Goal: Use online tool/utility: Utilize a website feature to perform a specific function

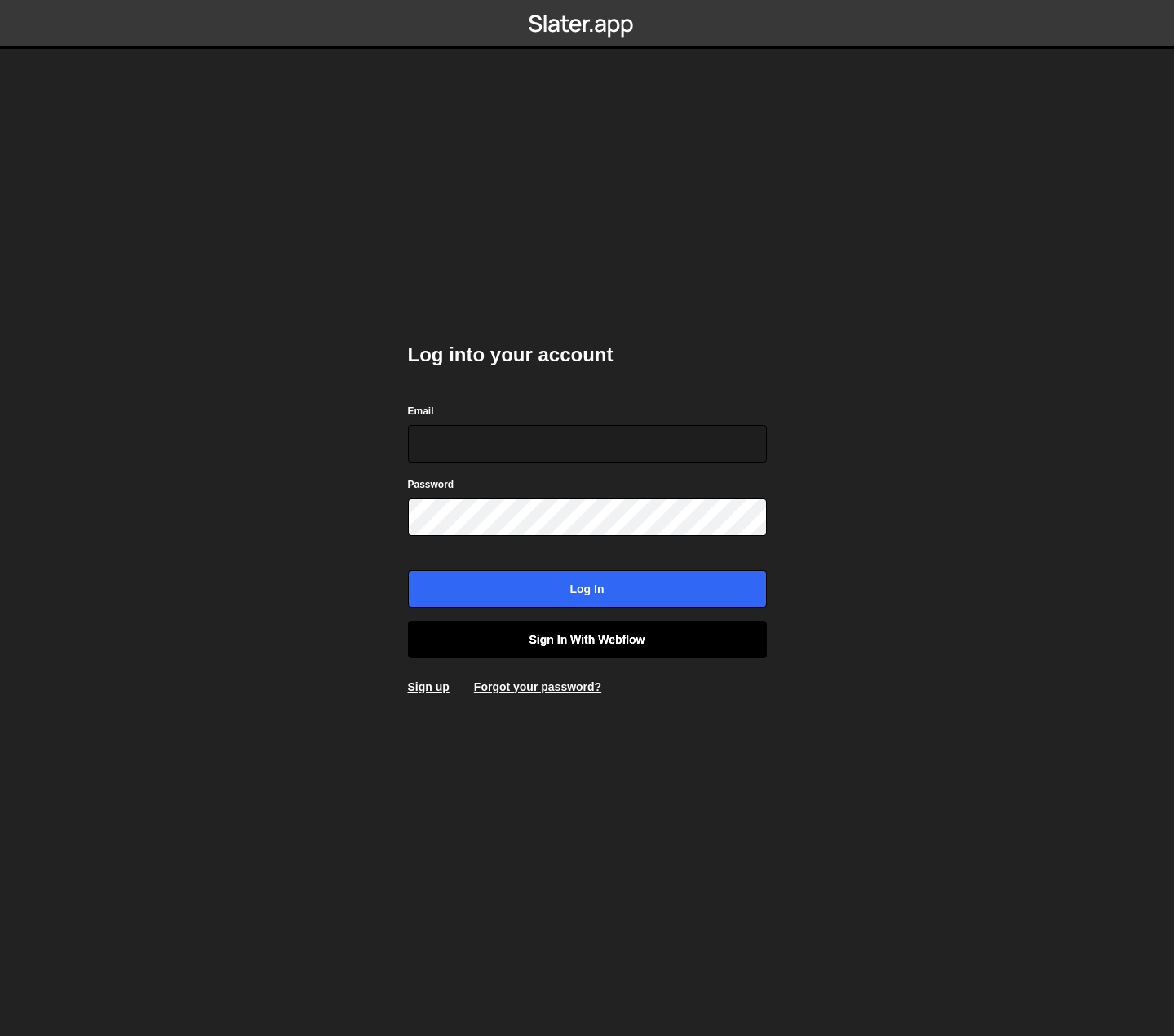
click at [659, 629] on link "Sign in with Webflow" at bounding box center [587, 640] width 359 height 38
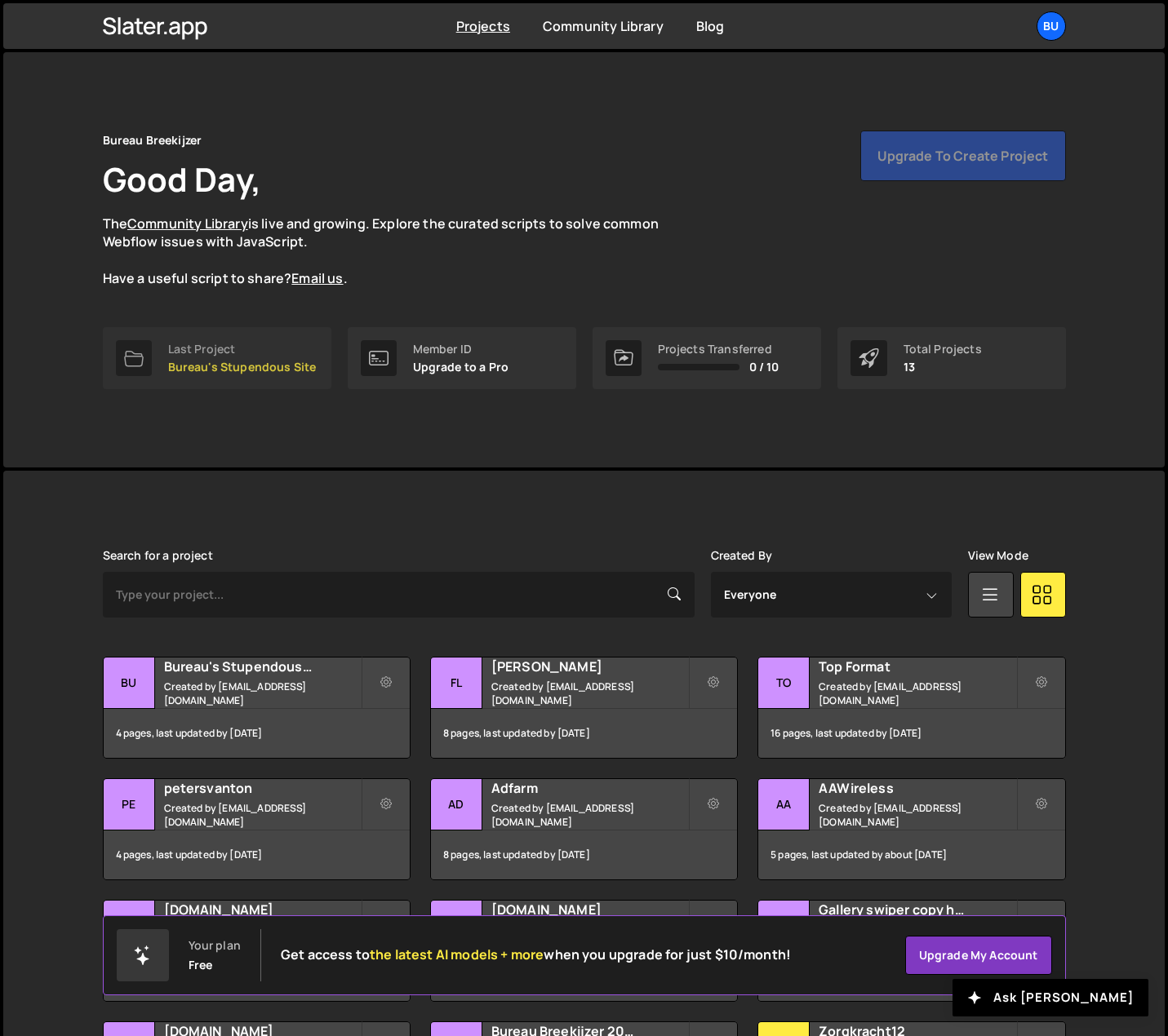
click at [189, 352] on div "Last Project" at bounding box center [242, 349] width 148 height 13
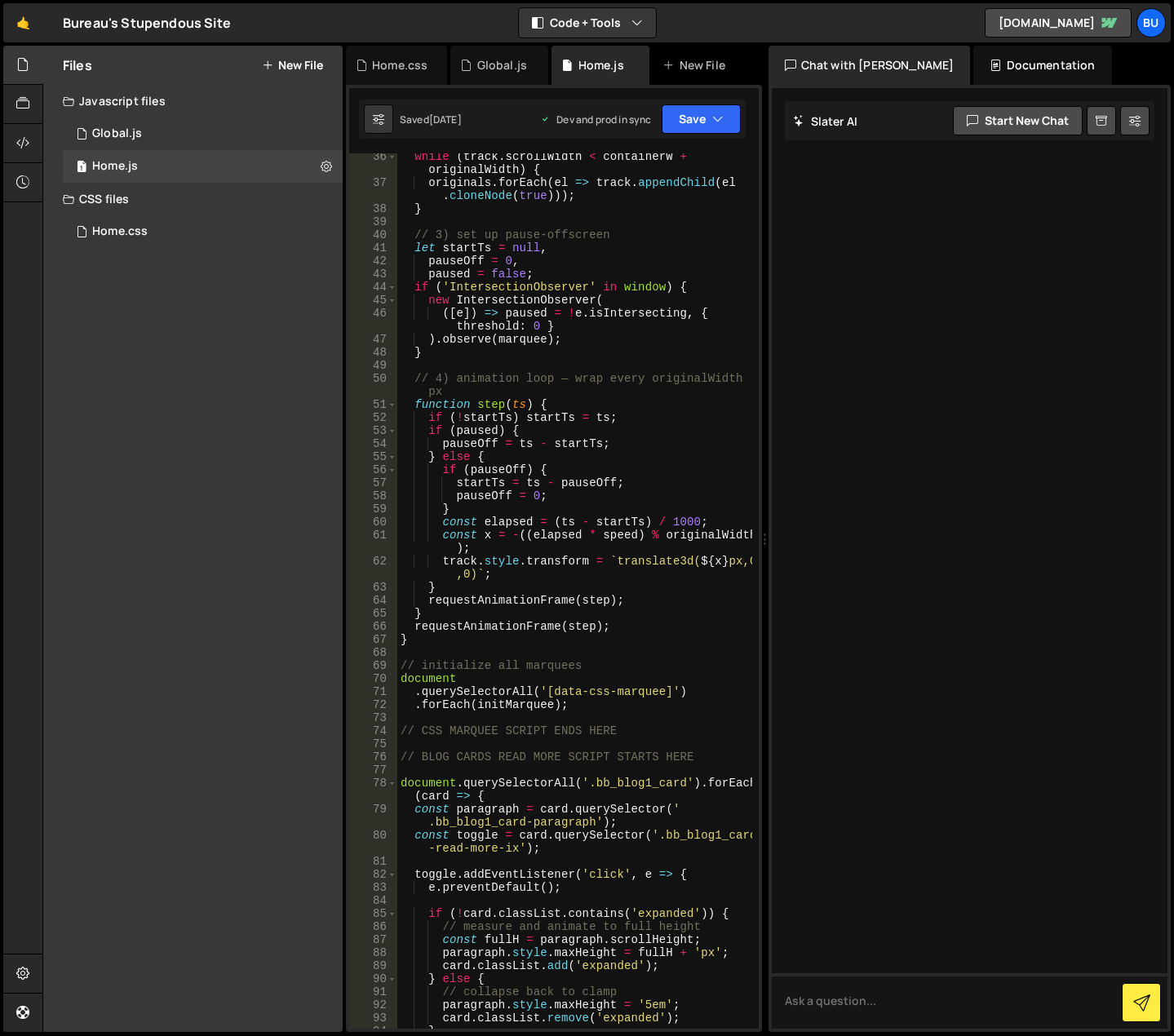
scroll to position [685, 0]
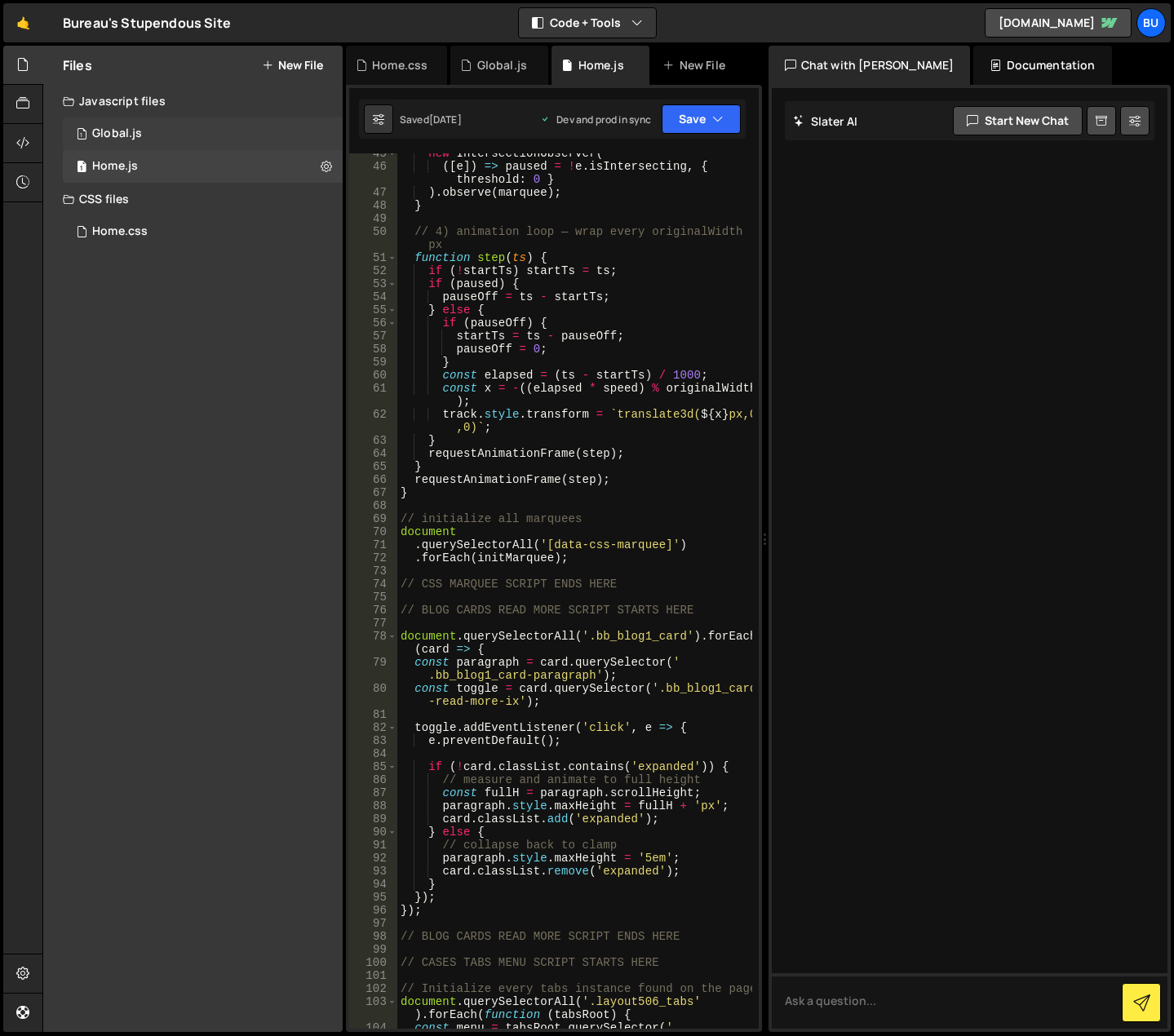
click at [212, 136] on div "1 Global.js 0" at bounding box center [203, 133] width 280 height 33
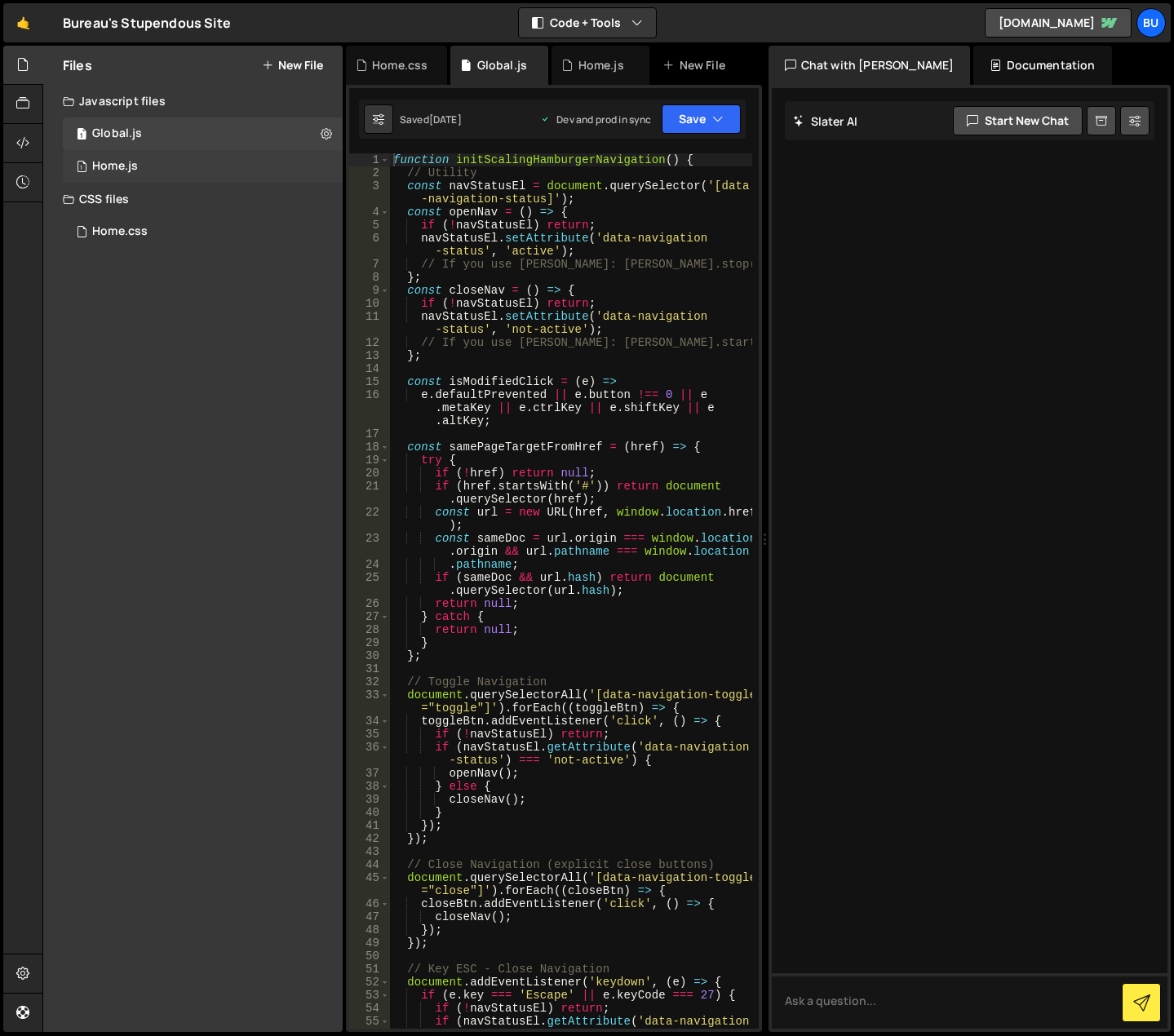
click at [210, 176] on div "1 Home.js 0" at bounding box center [203, 166] width 280 height 33
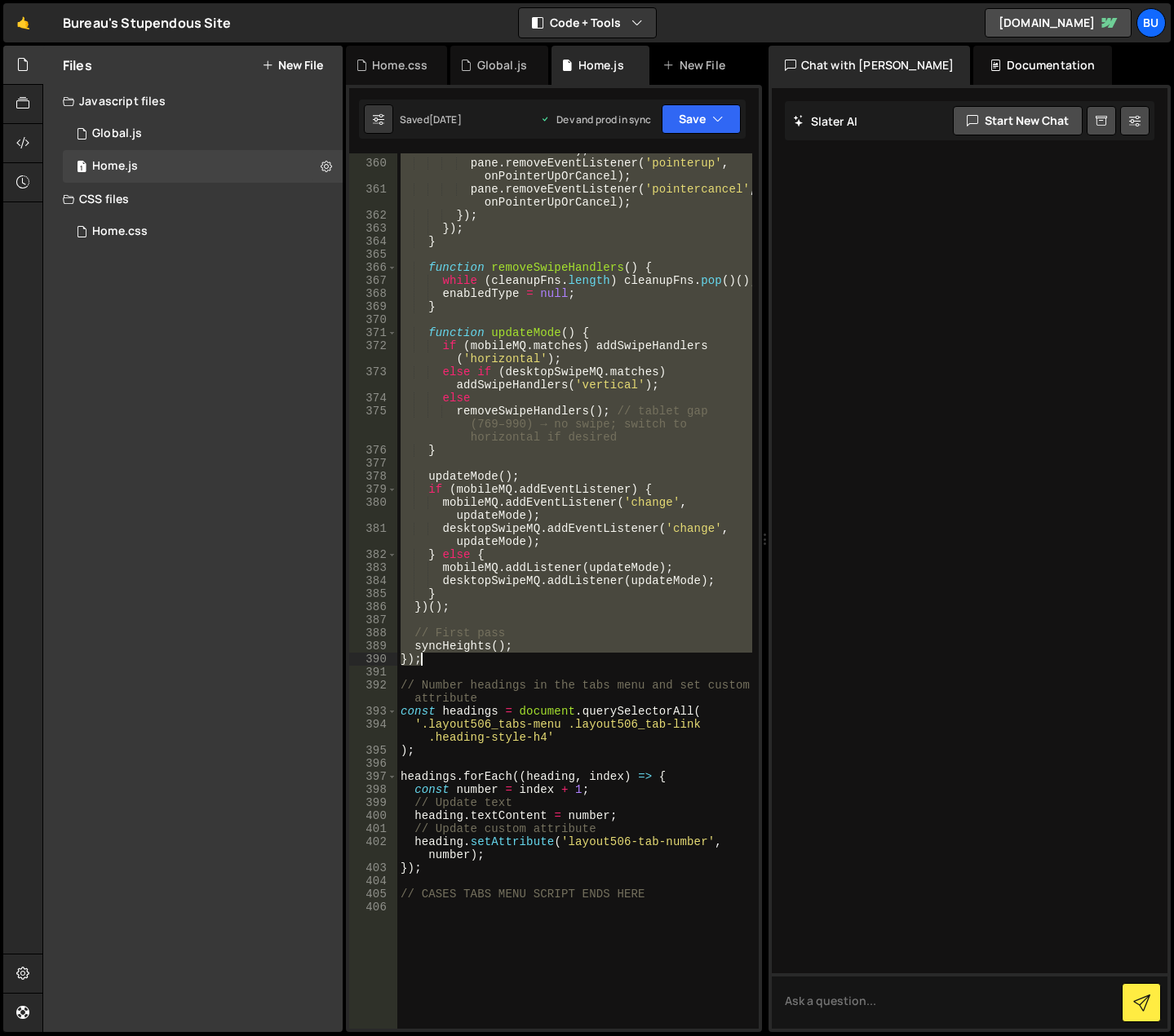
scroll to position [5726, 0]
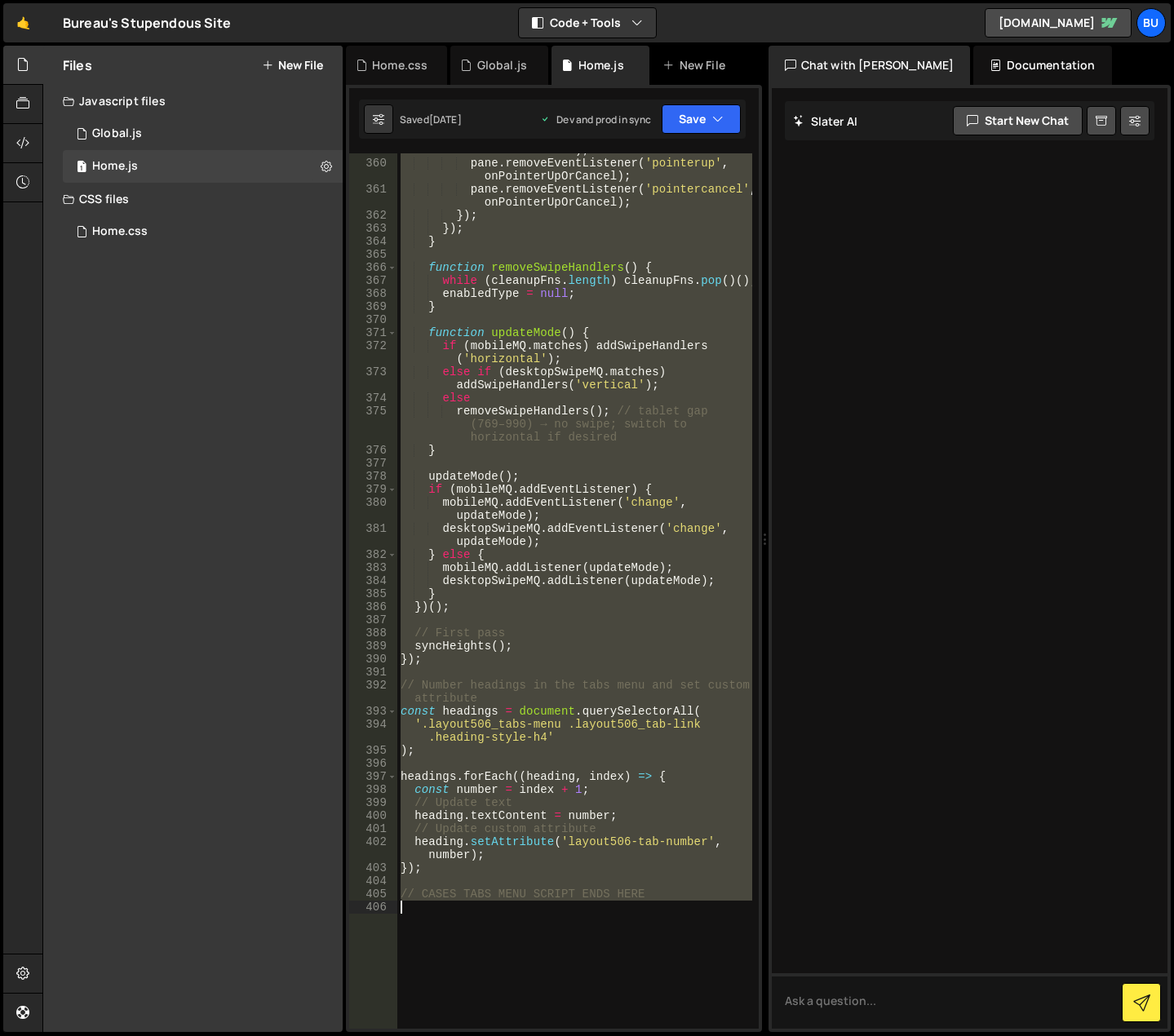
drag, startPoint x: 399, startPoint y: 470, endPoint x: 595, endPoint y: 904, distance: 476.2
click at [595, 904] on div "pane . removeEventListener ( 'pointermove' , onPointerMove ) ; pane . removeEve…" at bounding box center [575, 587] width 355 height 914
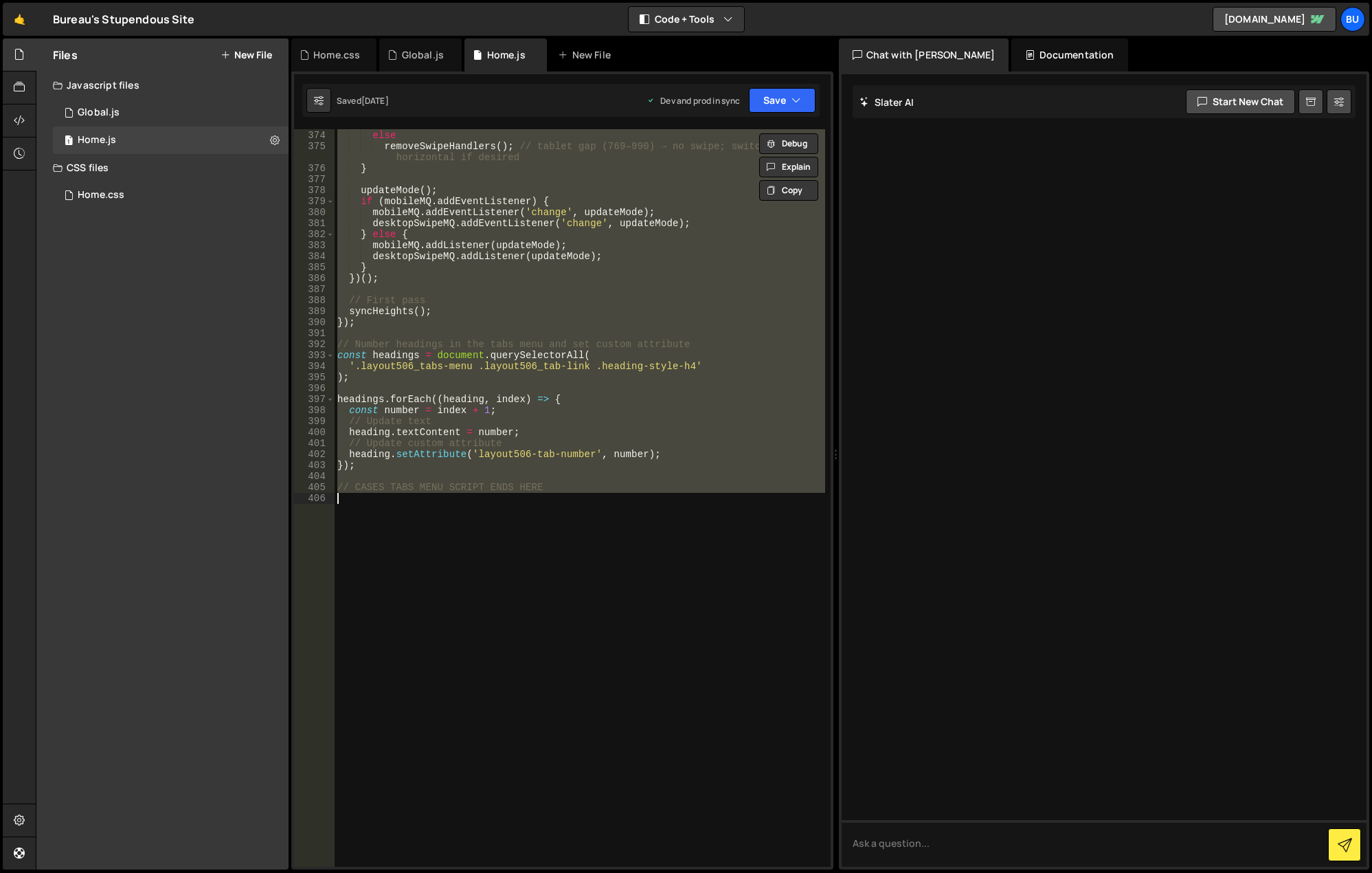
scroll to position [4146, 0]
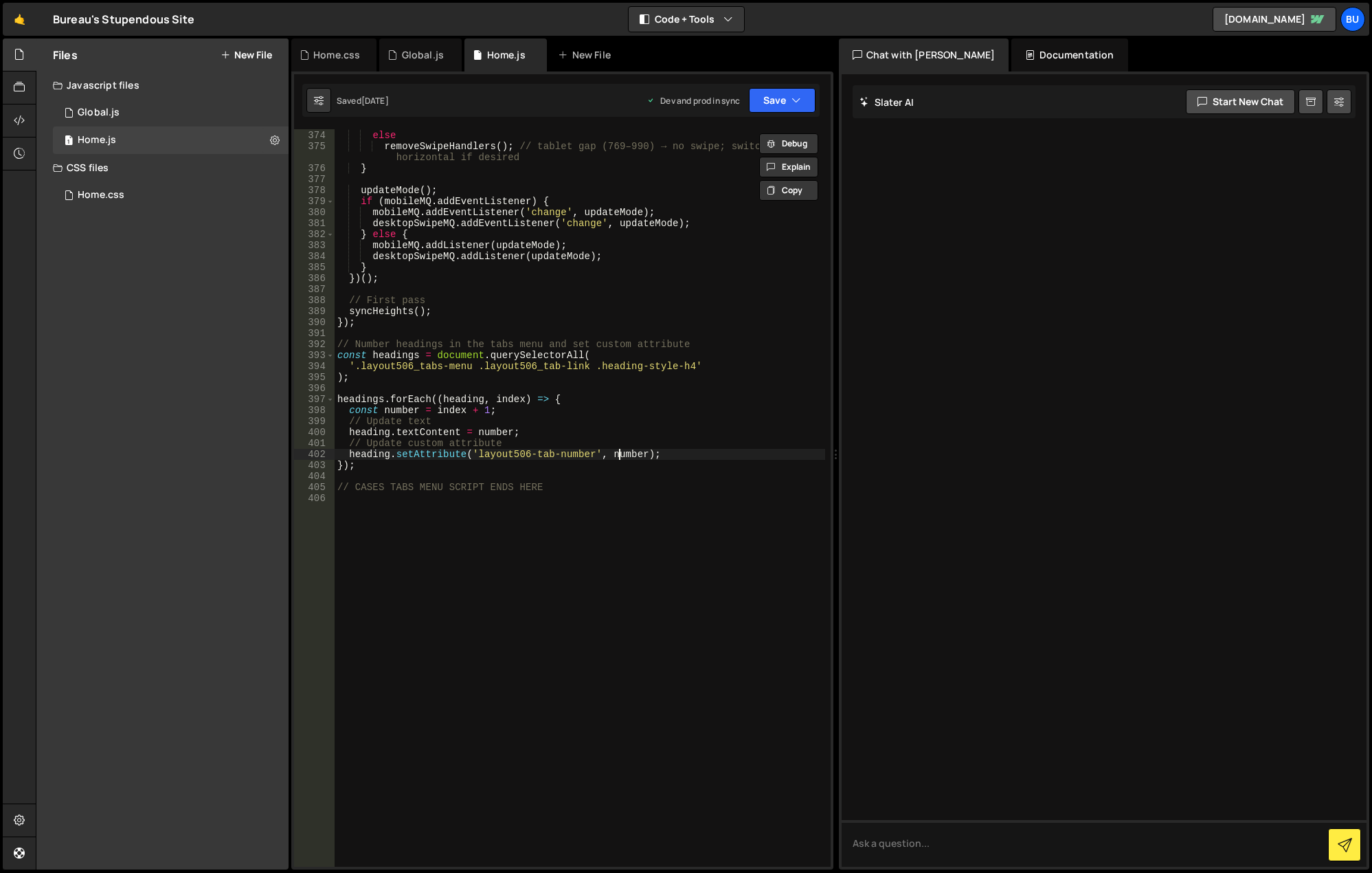
click at [617, 454] on div "else if ( desktopSwipeMQ . matches ) addSwipeHandlers ( 'vertical' ) ; else rem…" at bounding box center [580, 498] width 491 height 759
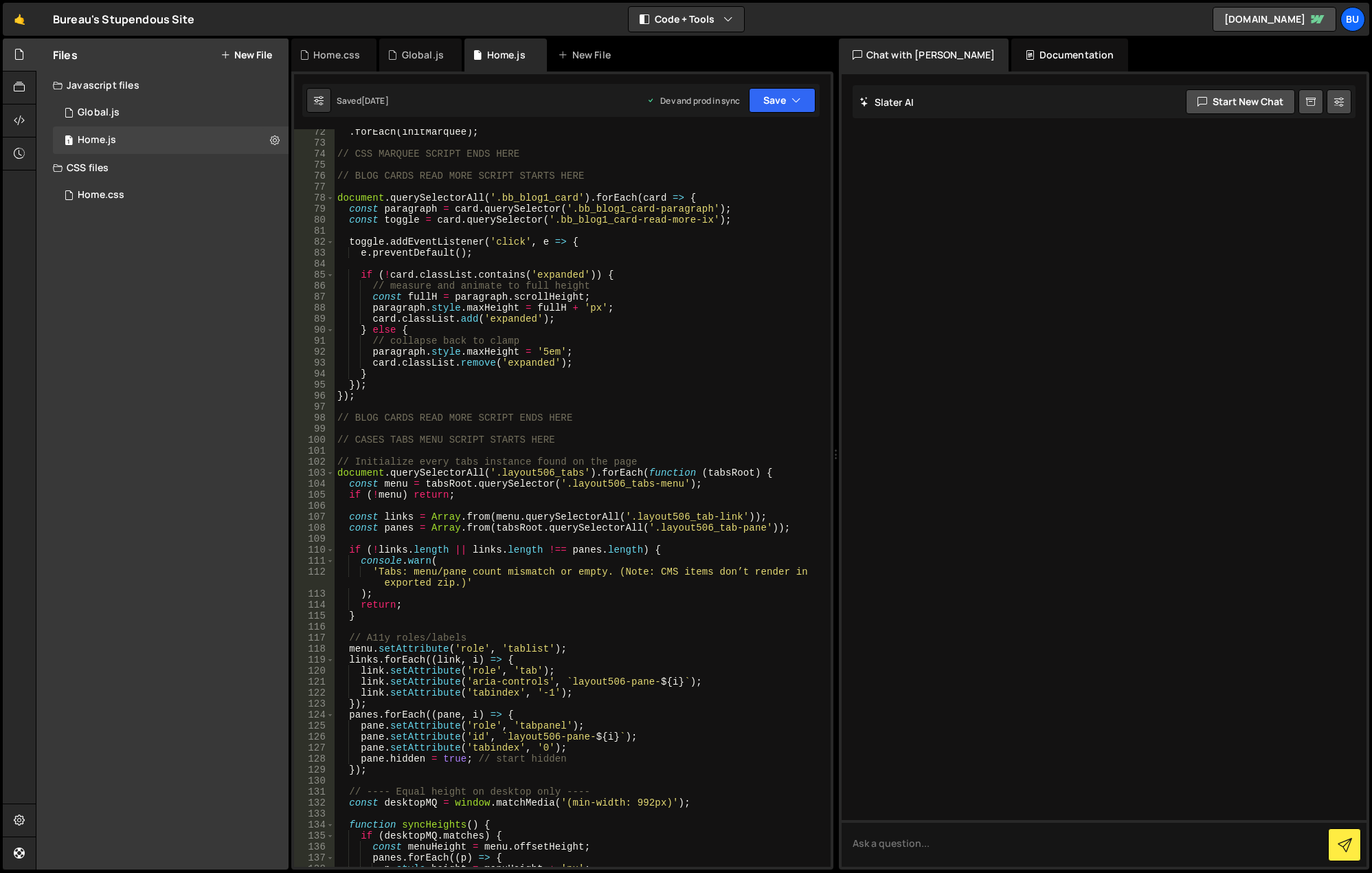
scroll to position [825, 0]
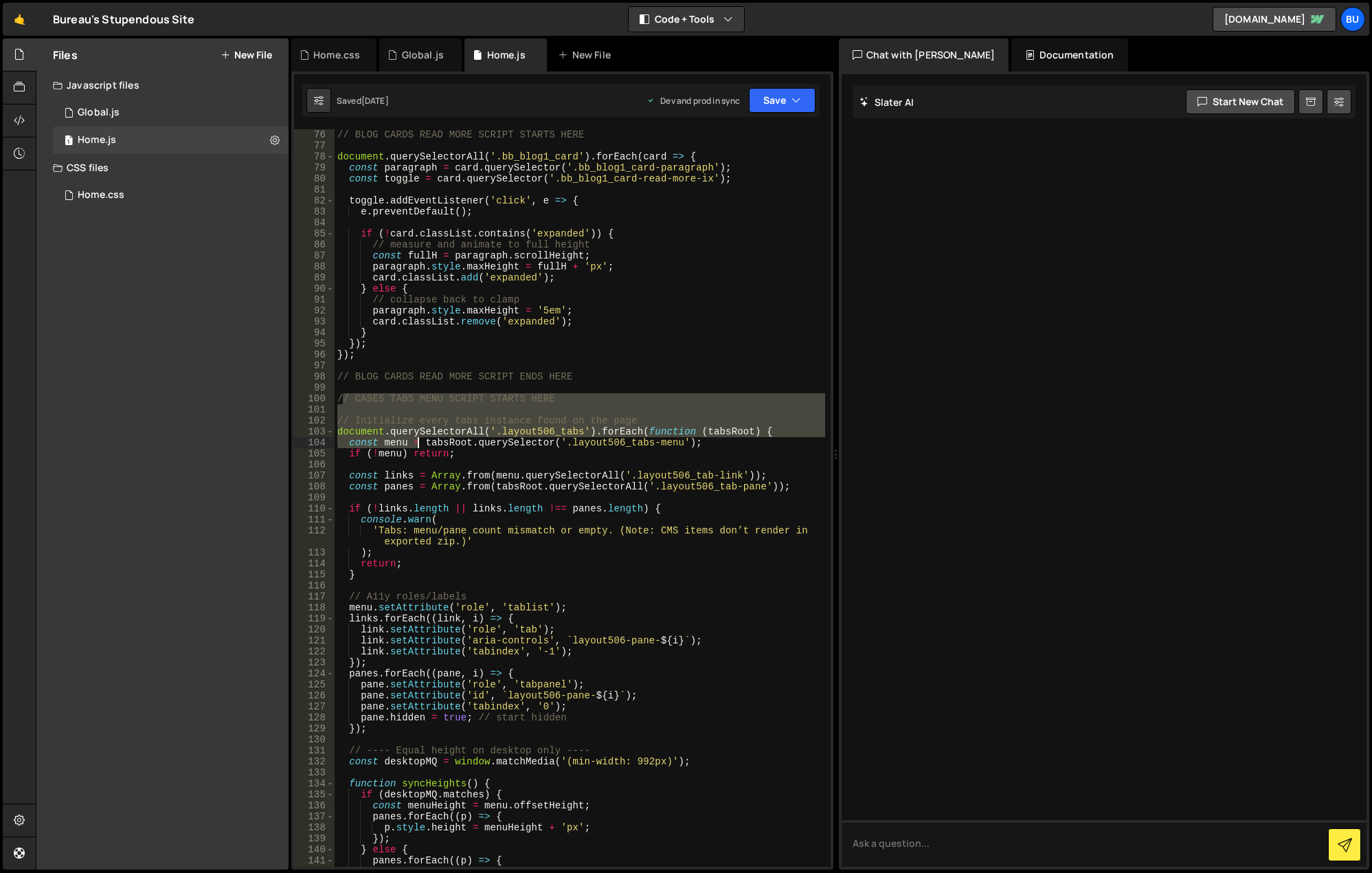
drag, startPoint x: 341, startPoint y: 397, endPoint x: 419, endPoint y: 430, distance: 84.7
click at [420, 433] on div "// BLOG CARDS READ MORE SCRIPT STARTS HERE document . querySelectorAll ( '.bb_b…" at bounding box center [580, 508] width 491 height 759
type textarea "// Initialize every tabs instance found on the page document.querySelectorAll('…"
click at [398, 405] on div "// BLOG CARDS READ MORE SCRIPT STARTS HERE document . querySelectorAll ( '.bb_b…" at bounding box center [580, 498] width 491 height 738
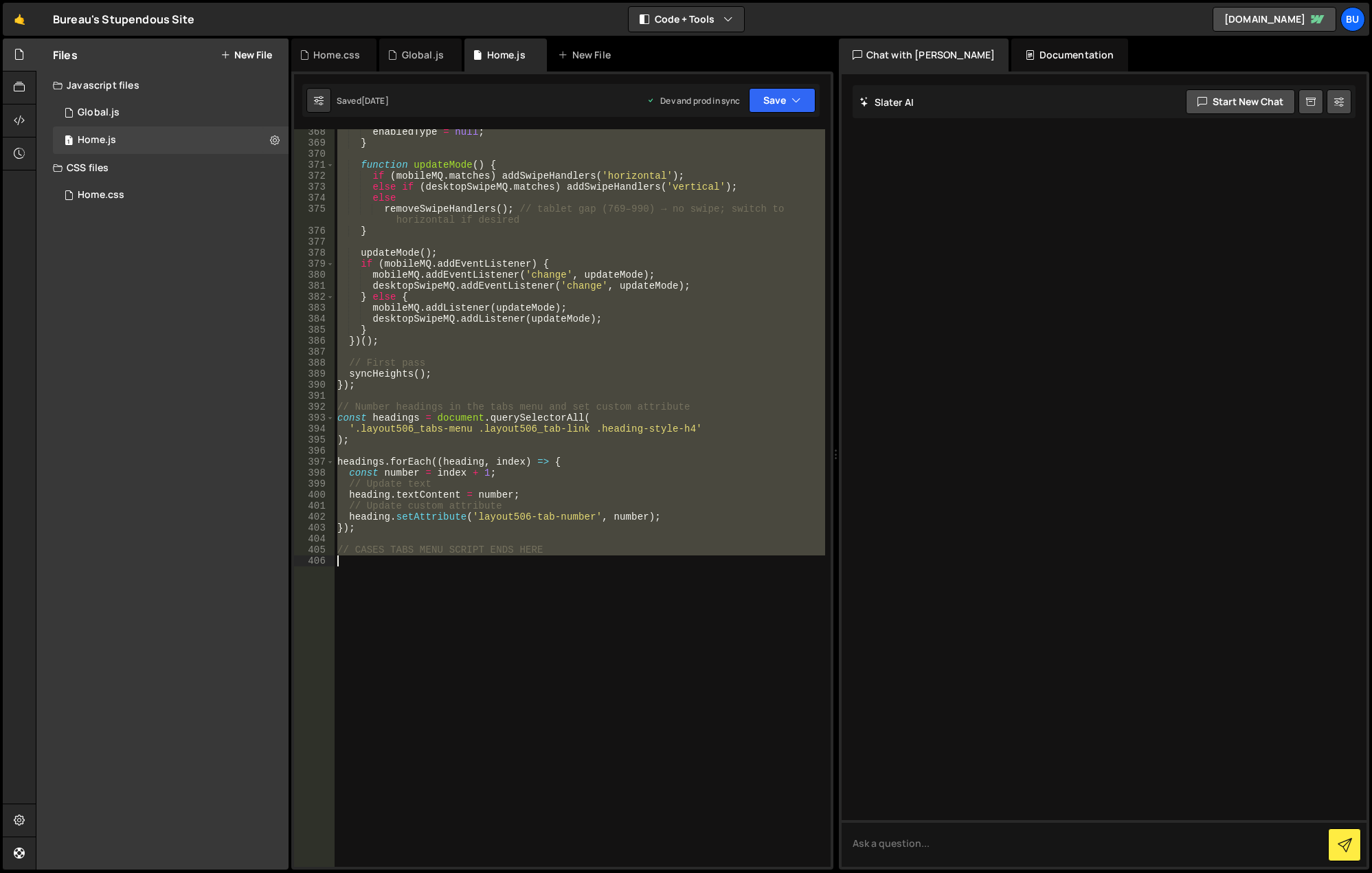
scroll to position [4146, 0]
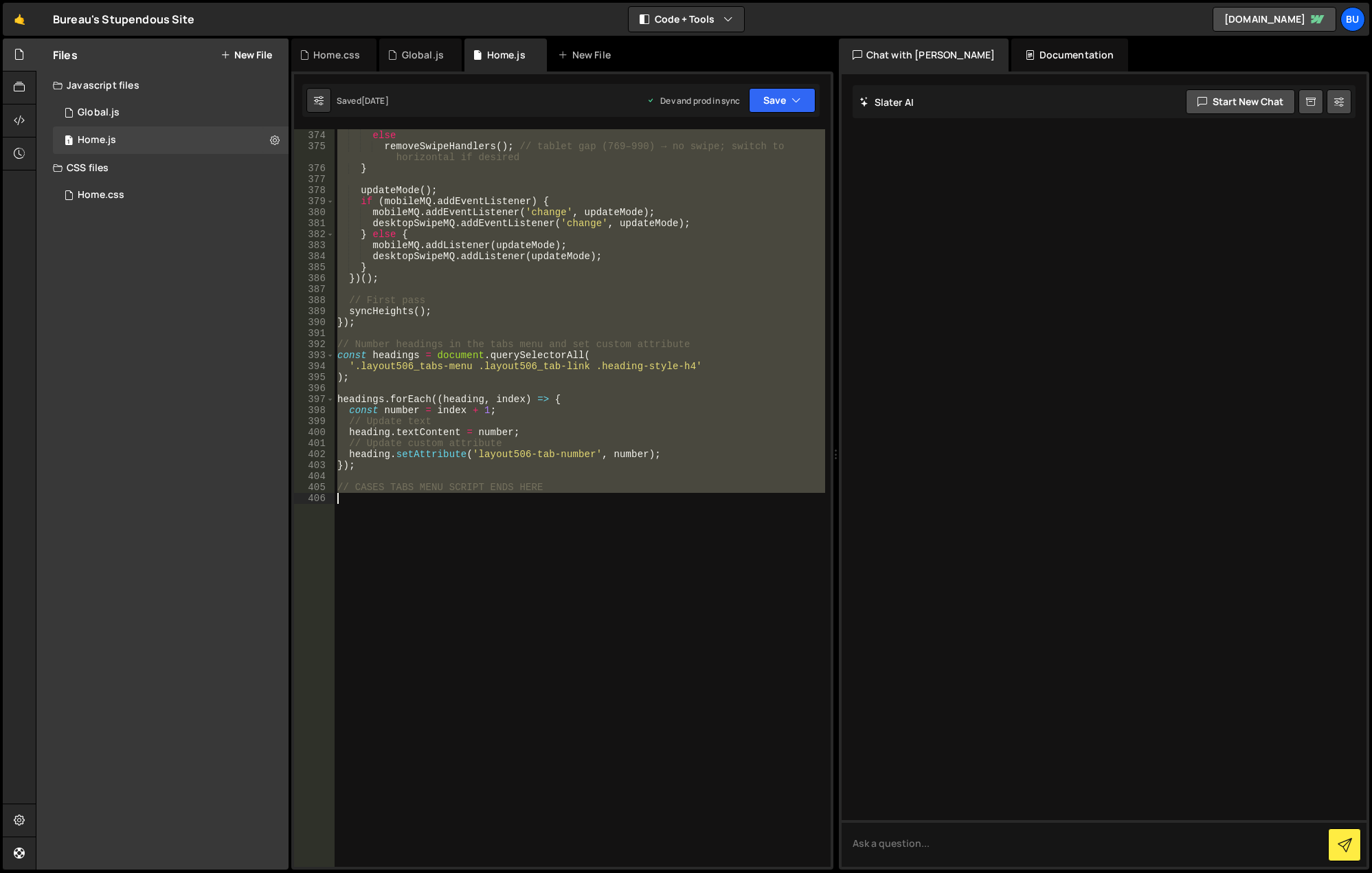
drag, startPoint x: 338, startPoint y: 398, endPoint x: 592, endPoint y: 544, distance: 293.0
click at [592, 544] on div "else if ( desktopSwipeMQ . matches ) addSwipeHandlers ( 'vertical' ) ; else rem…" at bounding box center [580, 498] width 491 height 759
type textarea "// CASES TABS MENU SCRIPT ENDS HERE"
paste textarea
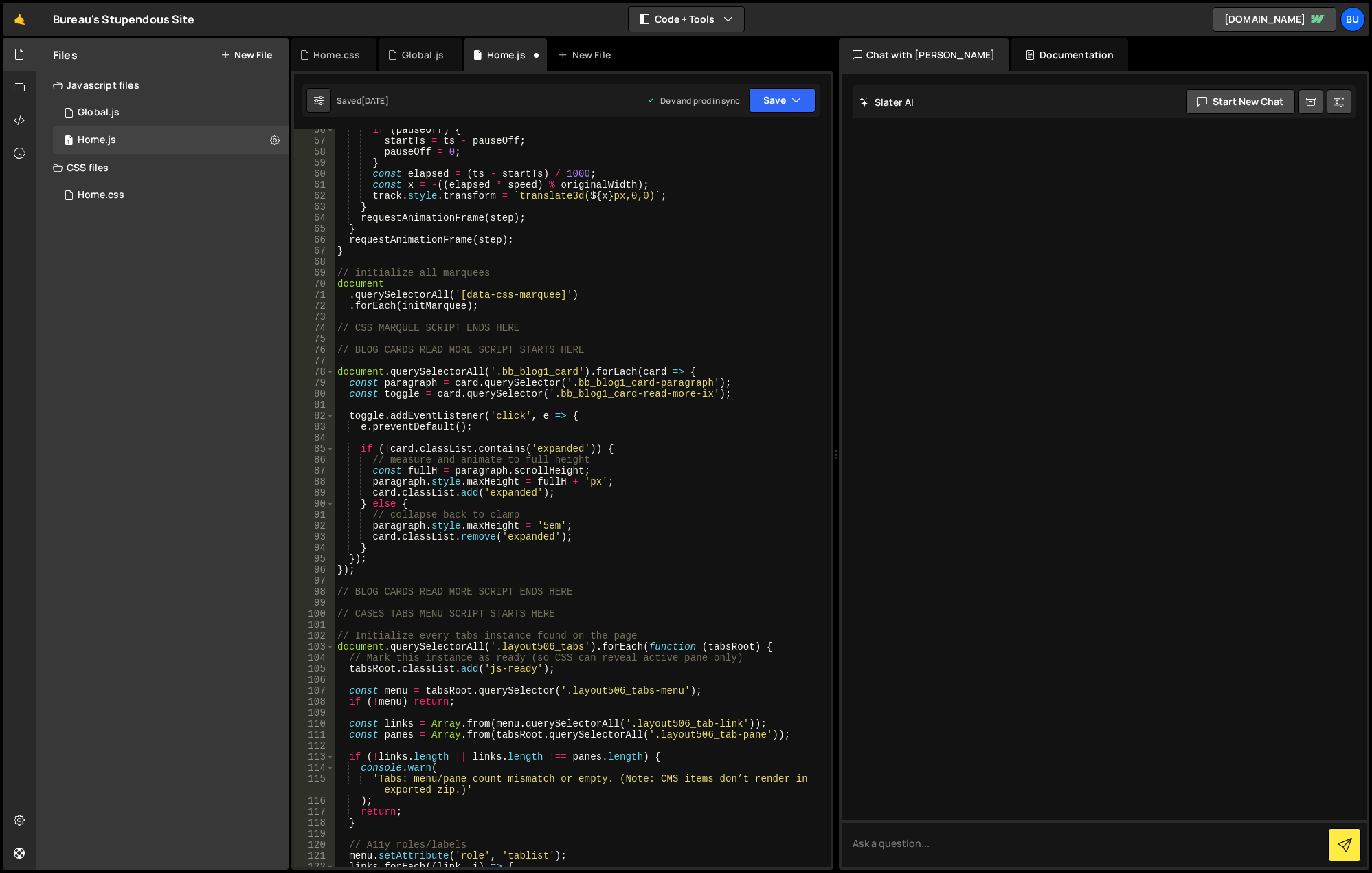
scroll to position [610, 0]
click at [339, 613] on div "if ( pauseOff ) { startTs = ts - pauseOff ; pauseOff = 0 ; } const elapsed = ( …" at bounding box center [580, 503] width 491 height 759
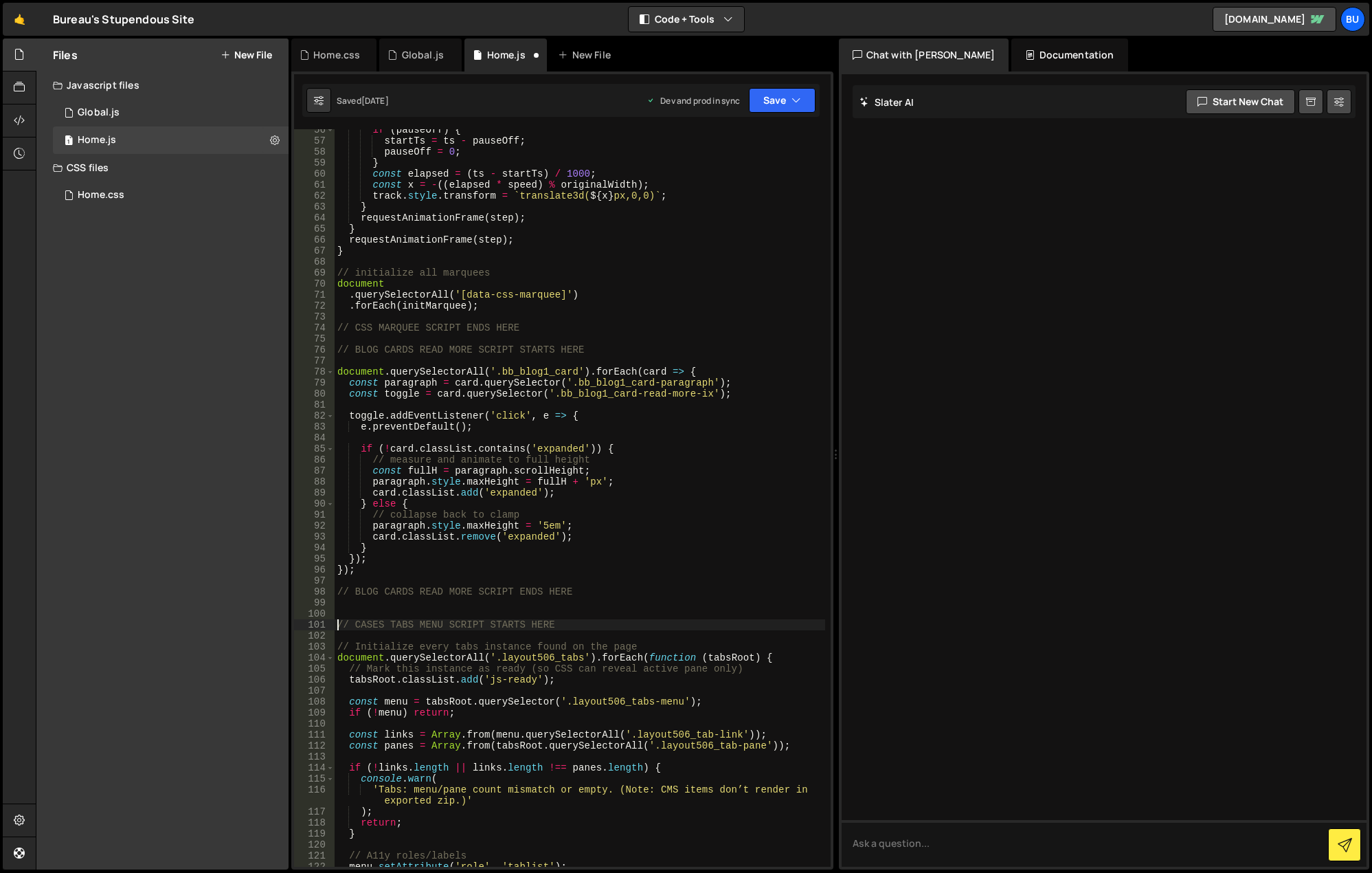
type textarea "// CASES TABS MENU SCRIPT STARTS HERE"
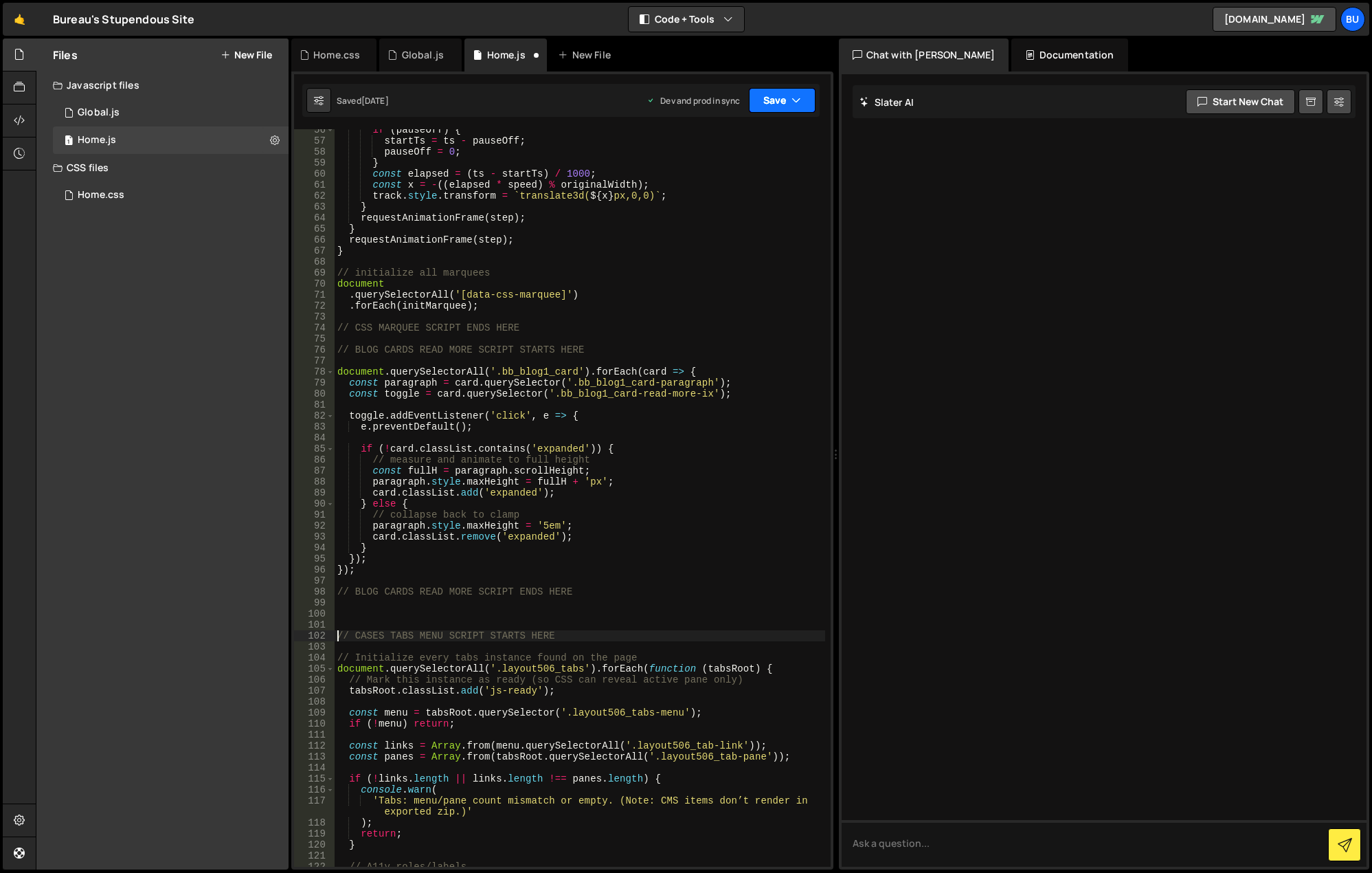
click at [781, 102] on button "Save" at bounding box center [782, 100] width 66 height 25
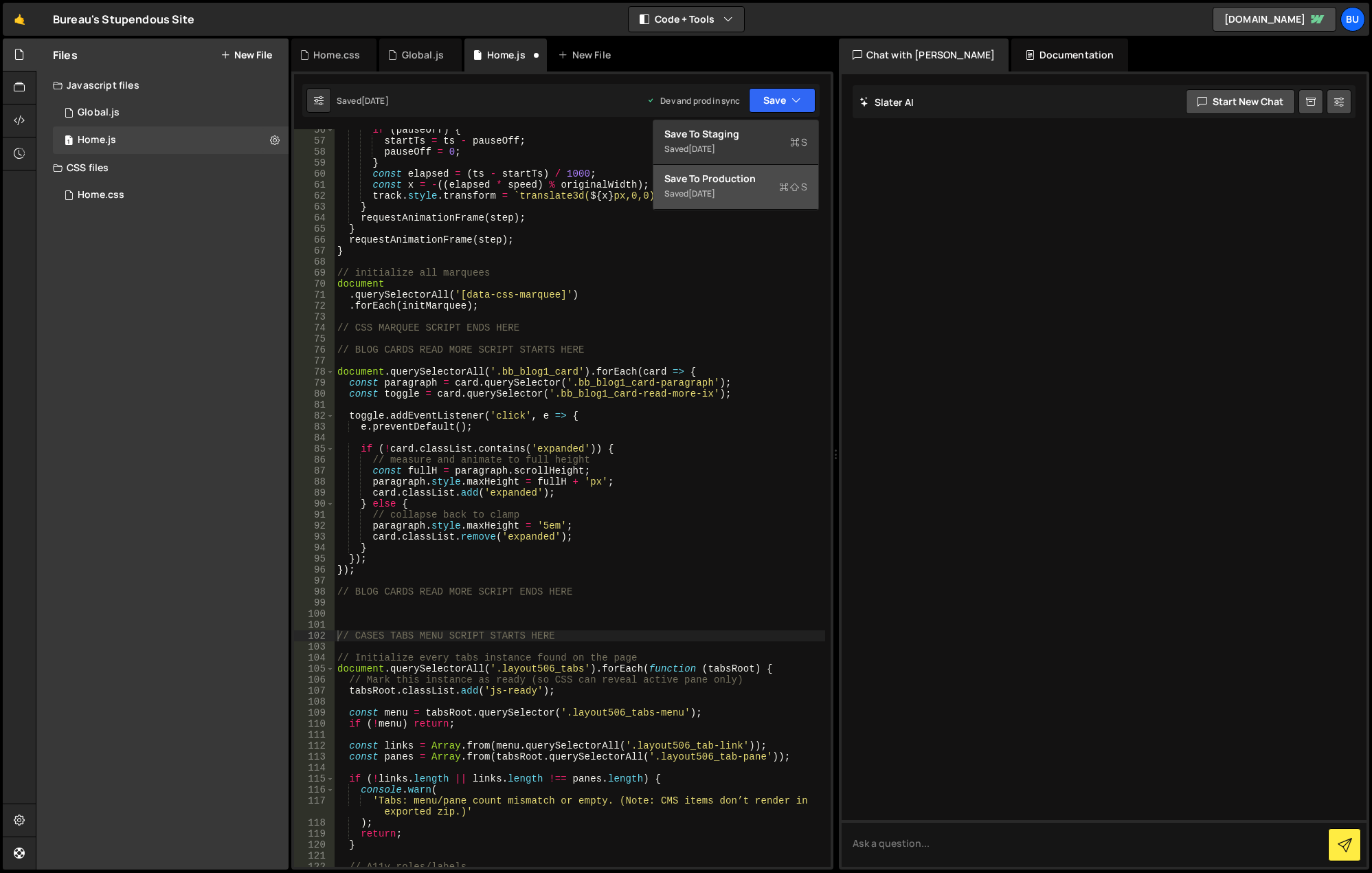
click at [779, 188] on icon at bounding box center [784, 186] width 9 height 13
